Goal: Information Seeking & Learning: Learn about a topic

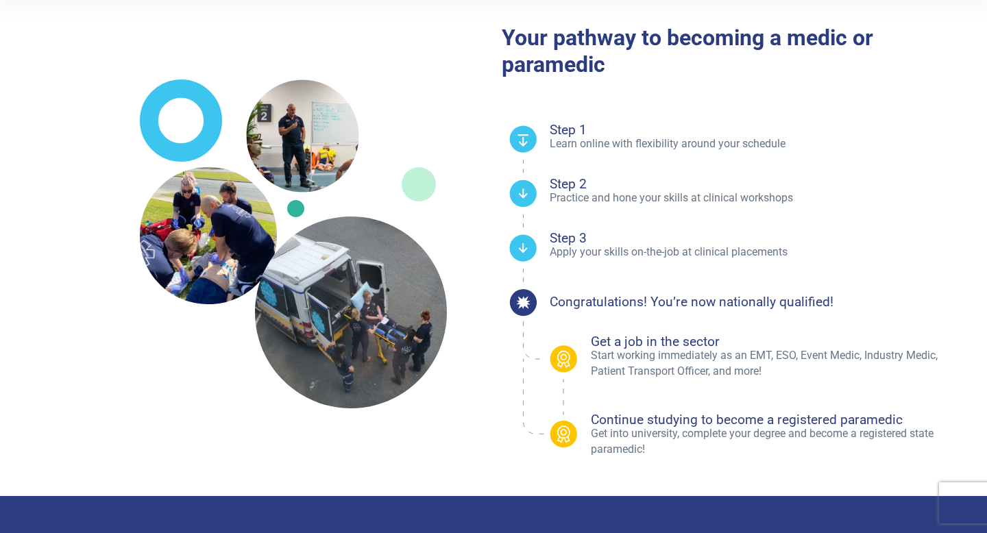
scroll to position [340, 0]
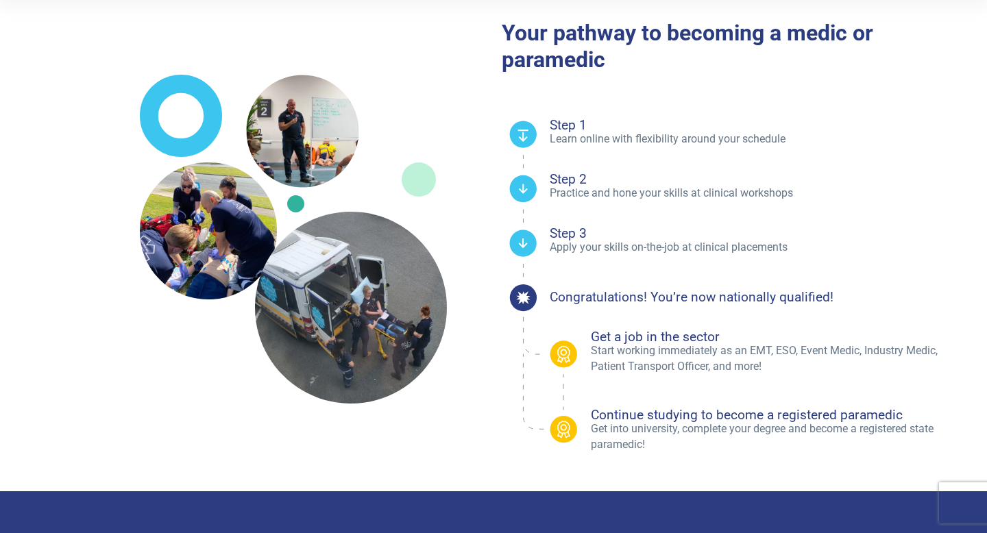
click at [637, 344] on p "Start working immediately as an EMT, ESO, Event Medic, Industry Medic, Patient …" at bounding box center [778, 358] width 374 height 31
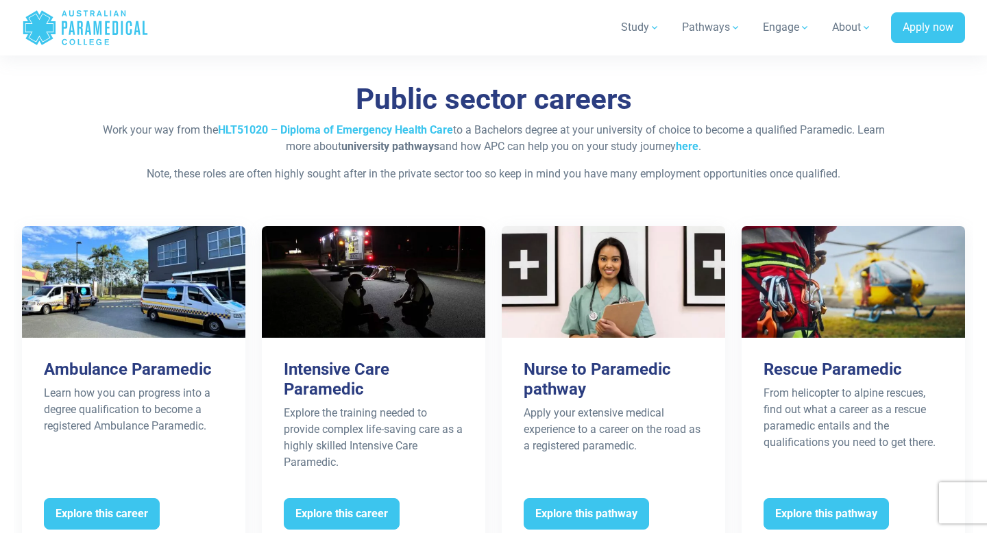
scroll to position [2619, 0]
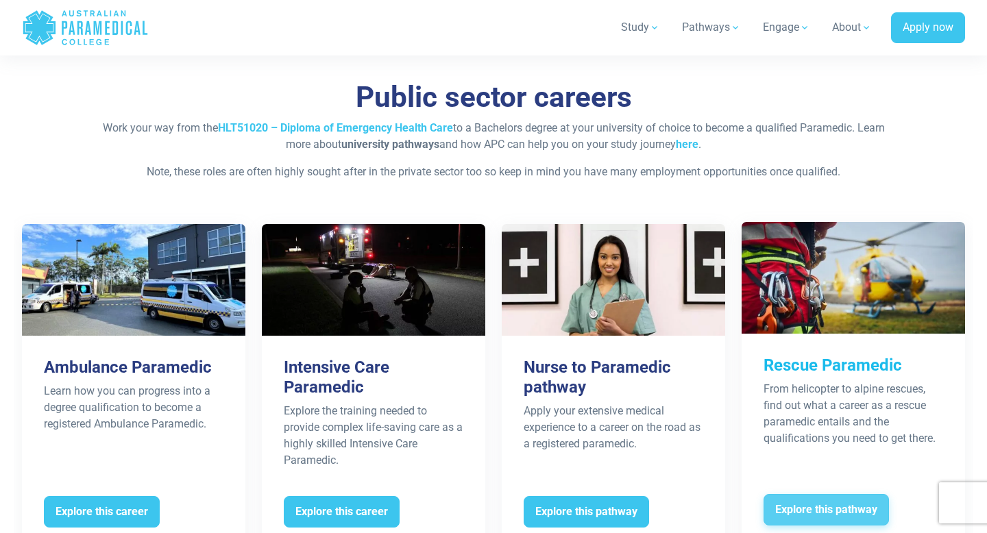
click at [868, 494] on span "Explore this pathway" at bounding box center [825, 510] width 125 height 32
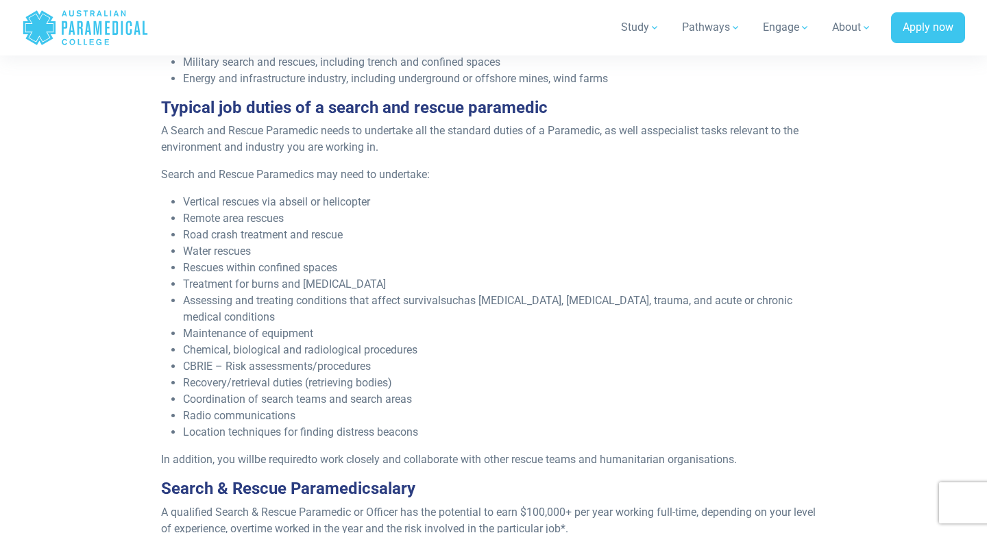
scroll to position [881, 0]
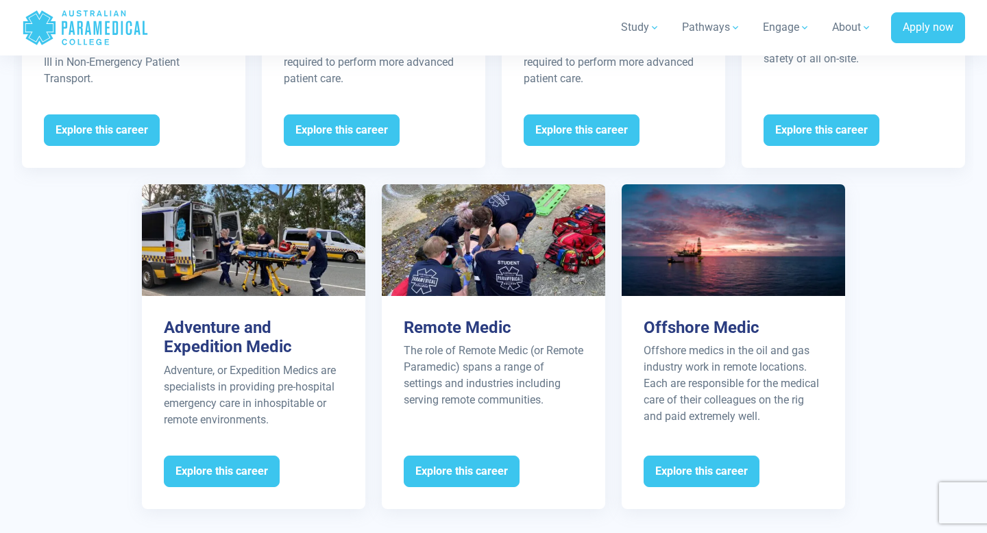
scroll to position [2078, 0]
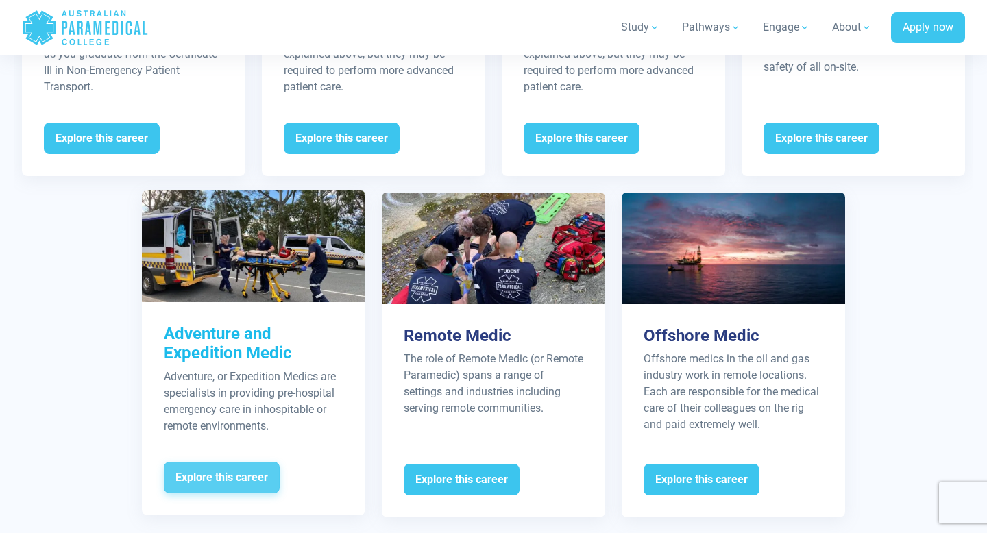
click at [199, 469] on span "Explore this career" at bounding box center [222, 478] width 116 height 32
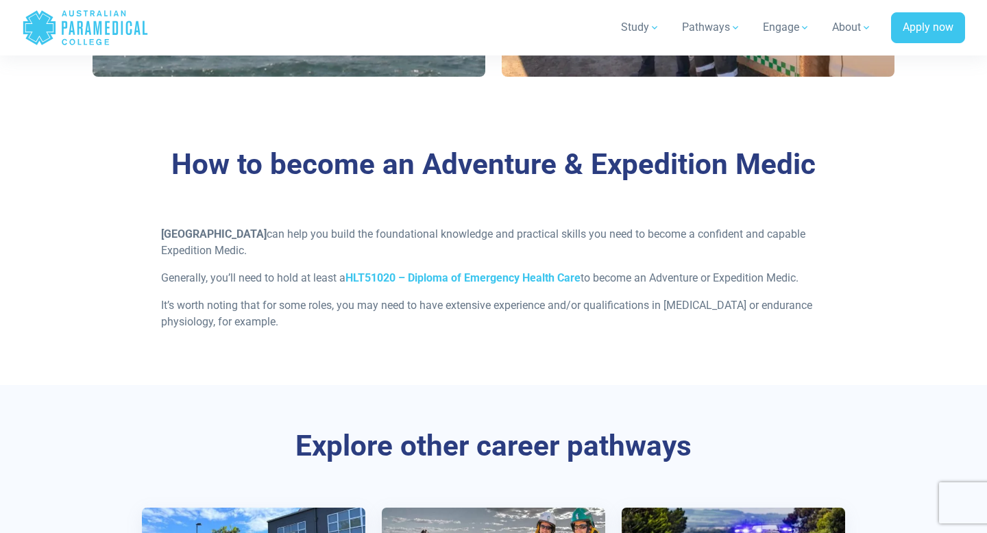
scroll to position [1288, 0]
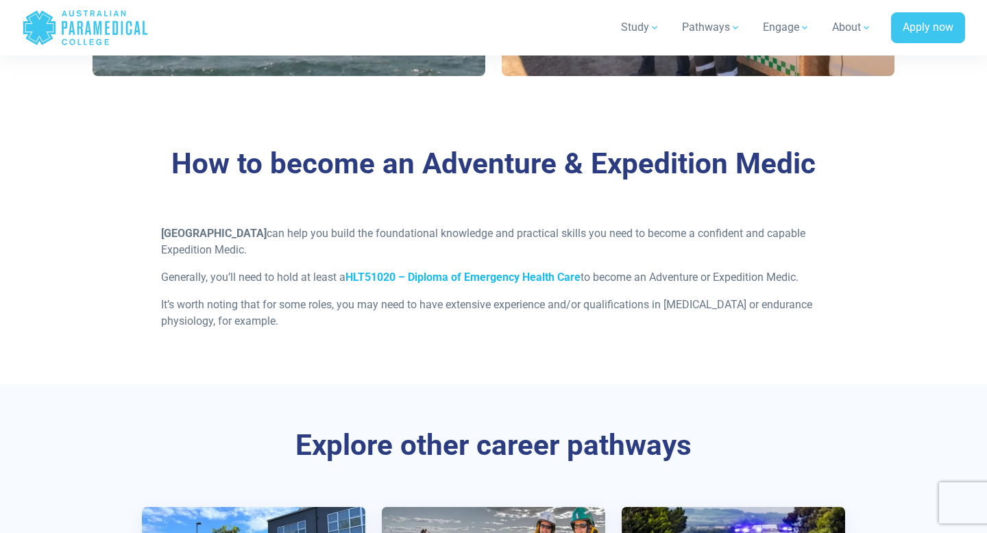
click at [436, 276] on link "HLT51020 – Diploma of Emergency Health Care" at bounding box center [462, 277] width 235 height 13
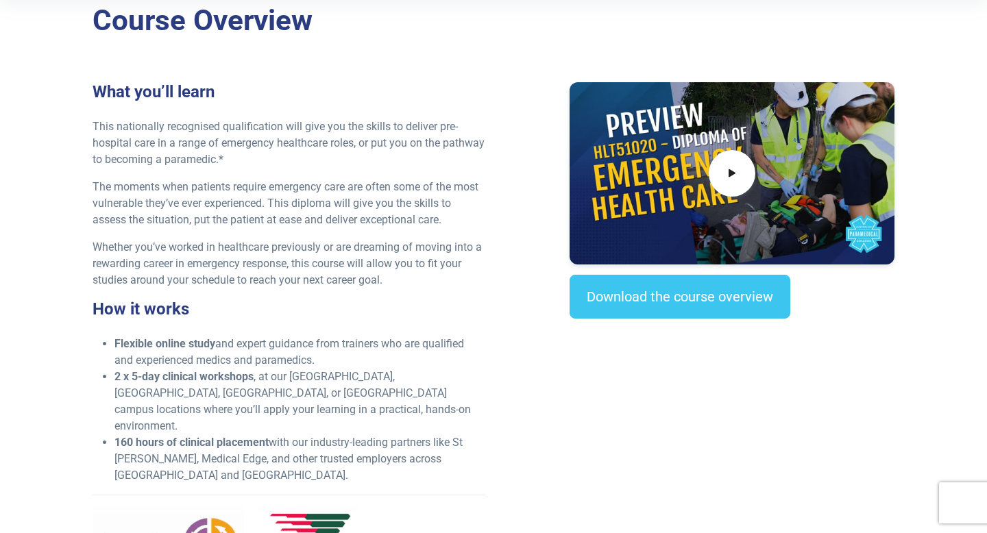
scroll to position [319, 0]
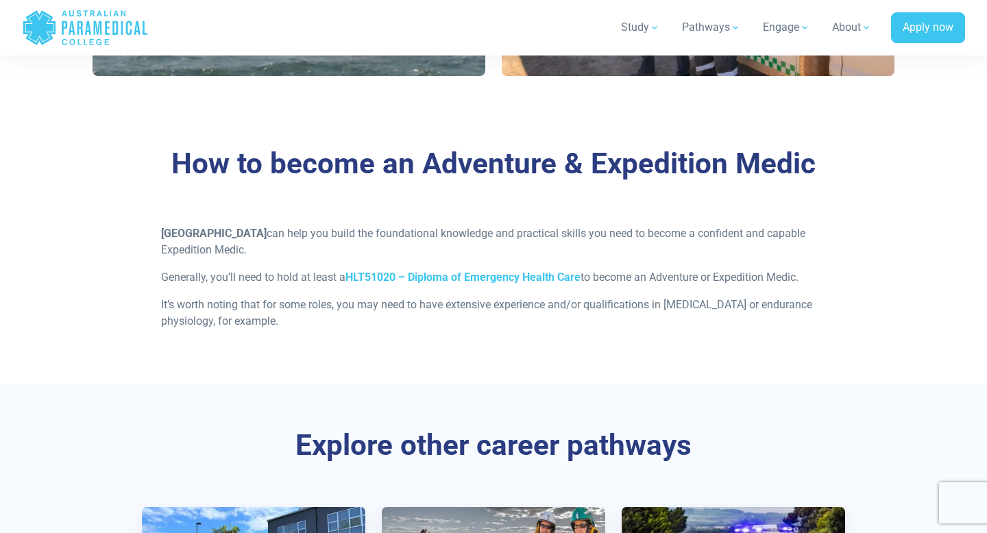
click at [565, 335] on div "Australian Paramedical College can help you build the foundational knowledge an…" at bounding box center [494, 282] width 682 height 115
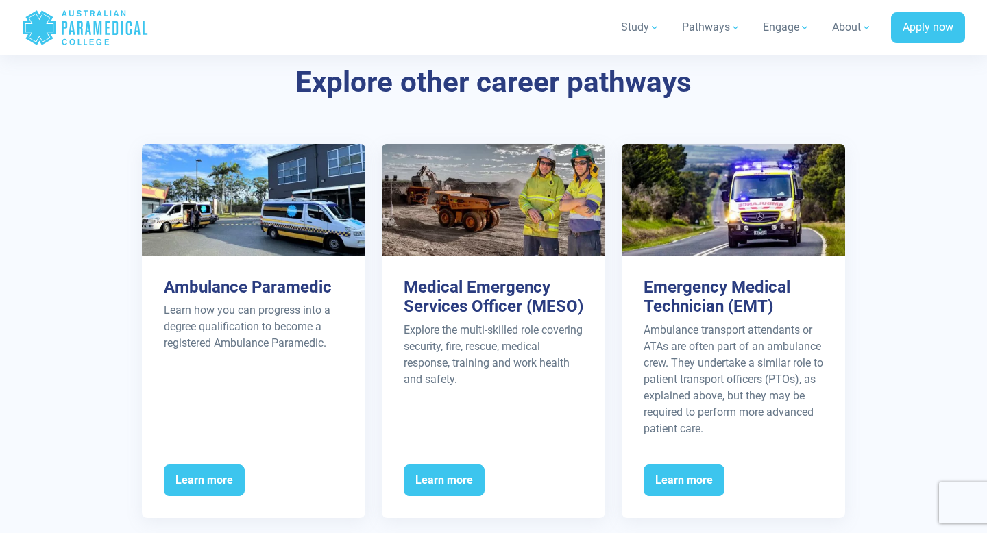
scroll to position [1446, 0]
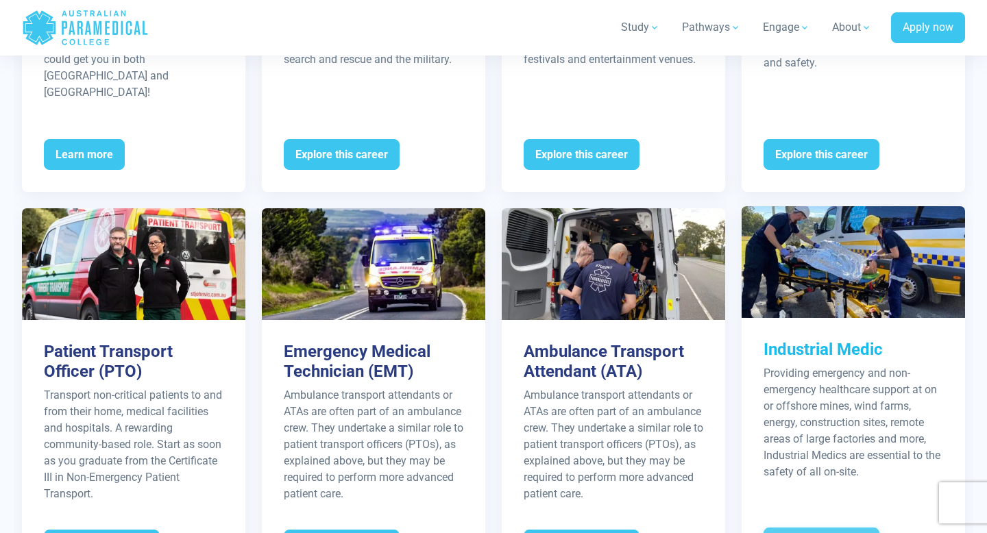
scroll to position [1446, 0]
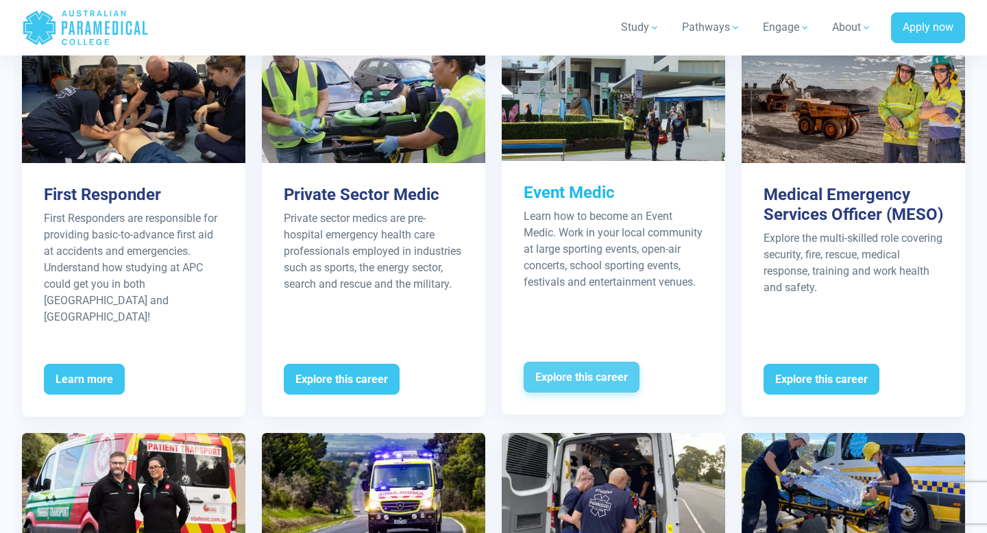
click at [576, 362] on span "Explore this career" at bounding box center [582, 378] width 116 height 32
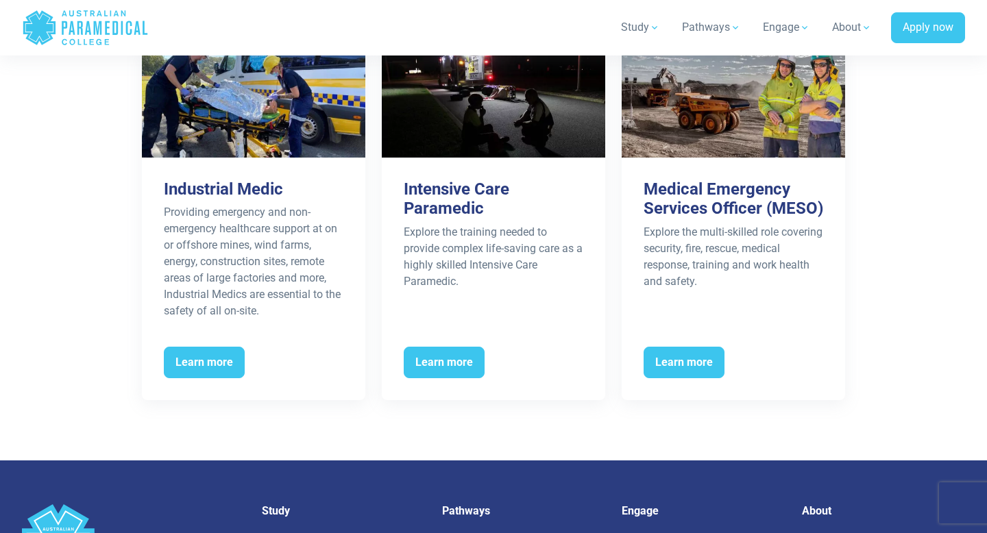
scroll to position [2417, 0]
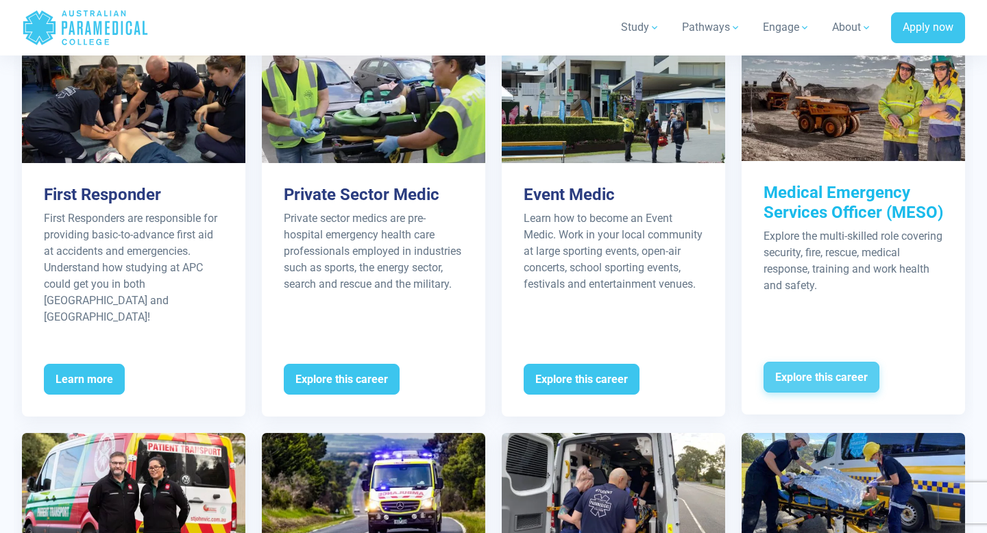
click at [788, 364] on span "Explore this career" at bounding box center [821, 378] width 116 height 32
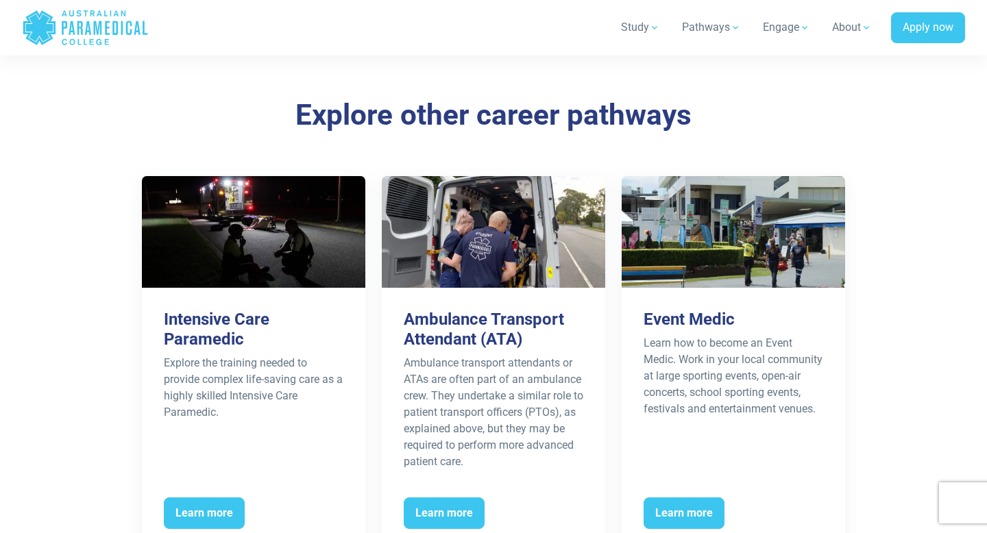
scroll to position [2579, 0]
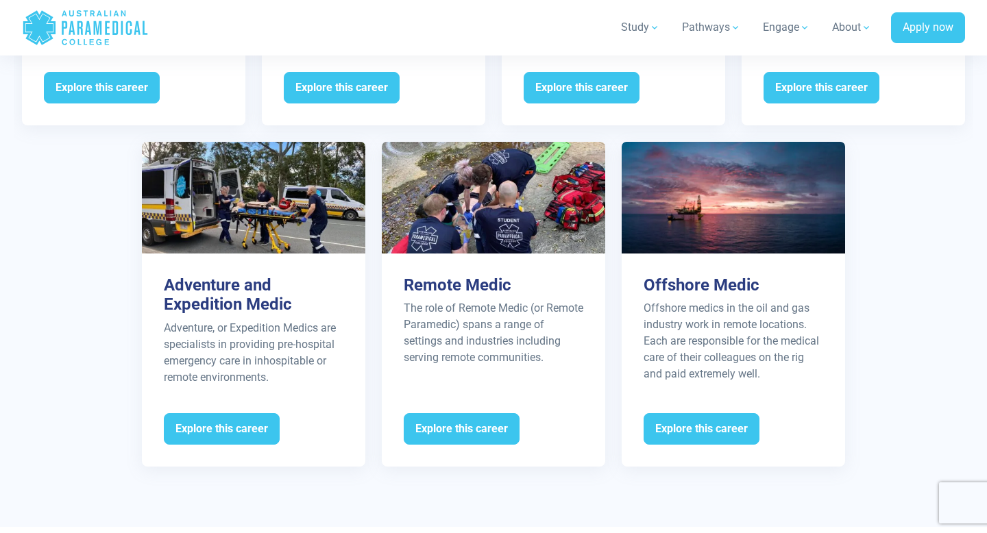
scroll to position [2131, 0]
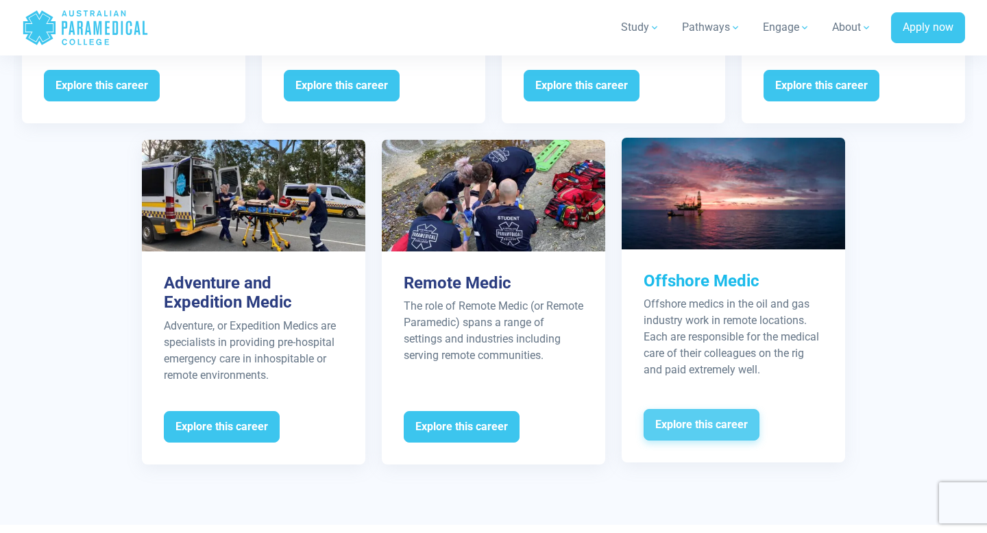
click at [731, 409] on span "Explore this career" at bounding box center [701, 425] width 116 height 32
